Goal: Task Accomplishment & Management: Manage account settings

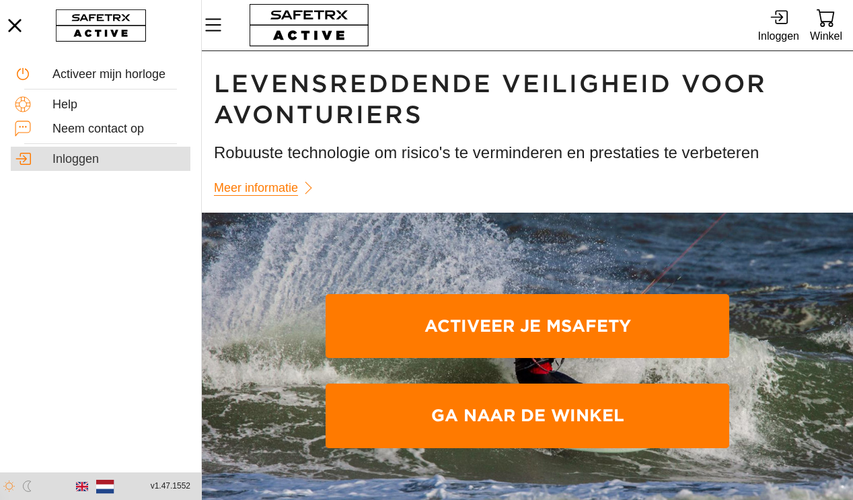
click at [87, 159] on div "Inloggen" at bounding box center [119, 159] width 134 height 15
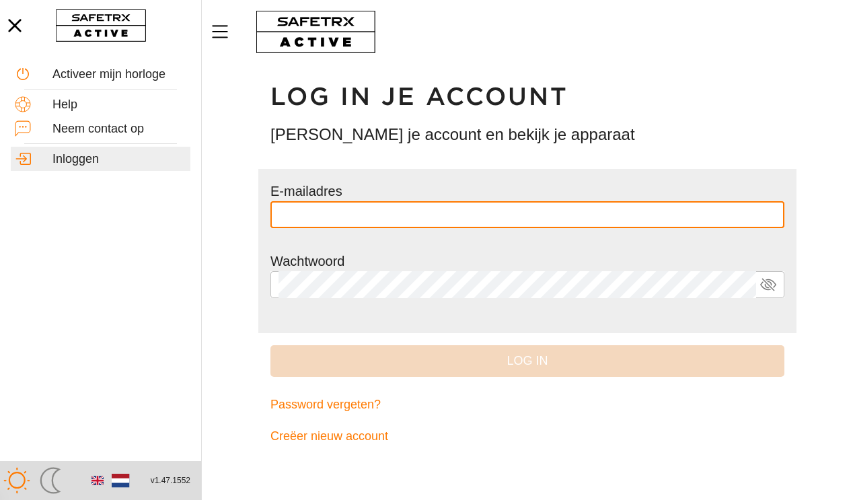
type input "**********"
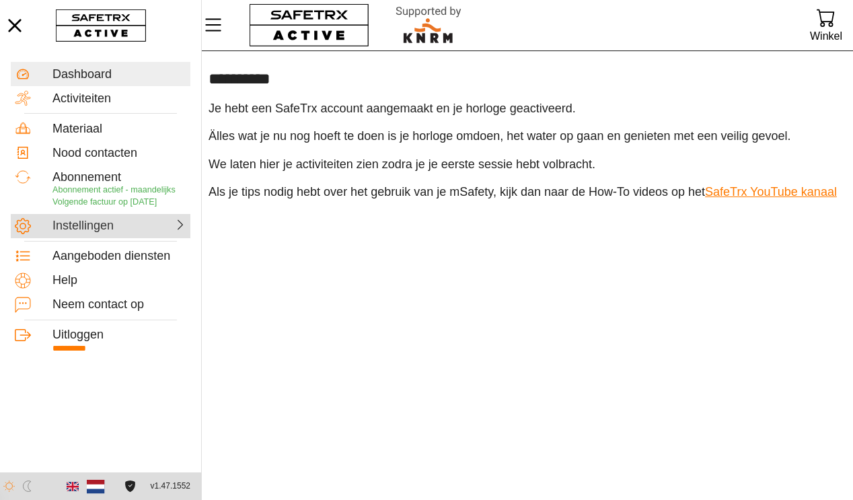
click at [108, 229] on div "Instellingen" at bounding box center [84, 226] width 65 height 15
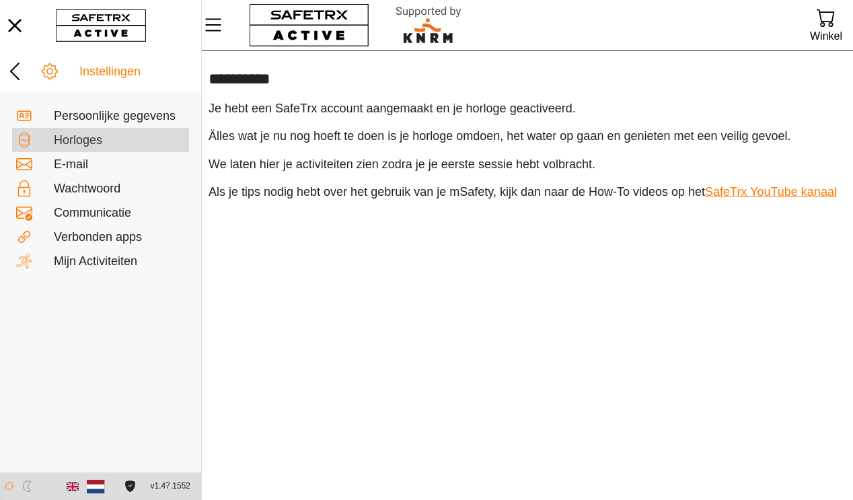
click at [96, 136] on div "Horloges" at bounding box center [119, 140] width 131 height 15
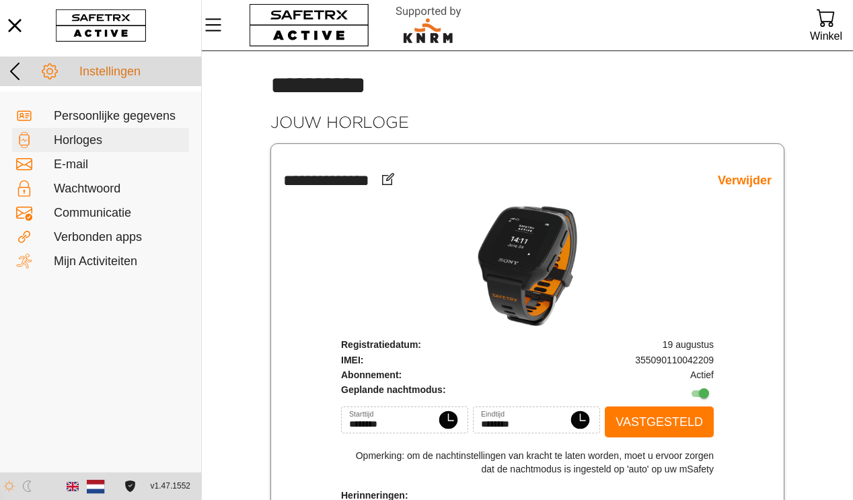
click at [13, 67] on icon at bounding box center [14, 71] width 9 height 17
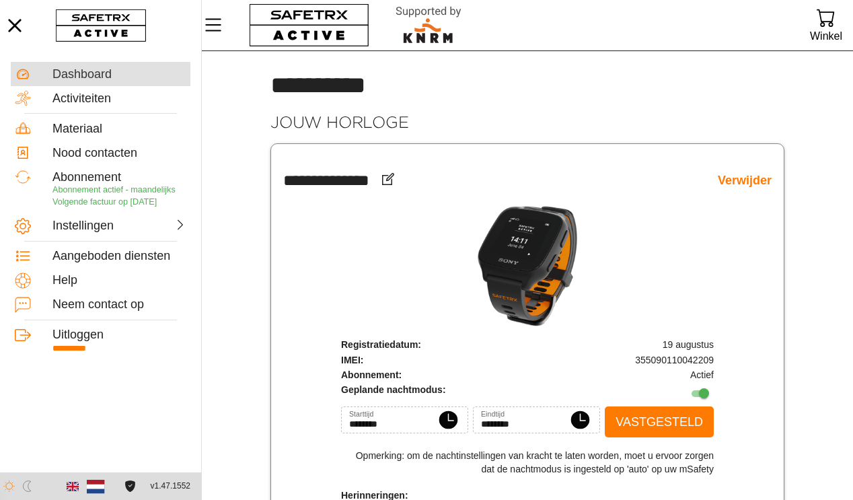
click at [40, 67] on div at bounding box center [34, 74] width 38 height 16
